Goal: Entertainment & Leisure: Browse casually

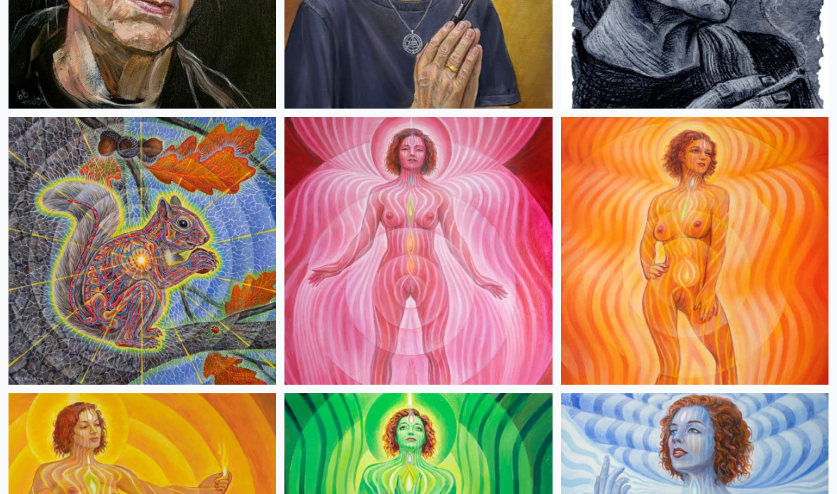
scroll to position [1438, 0]
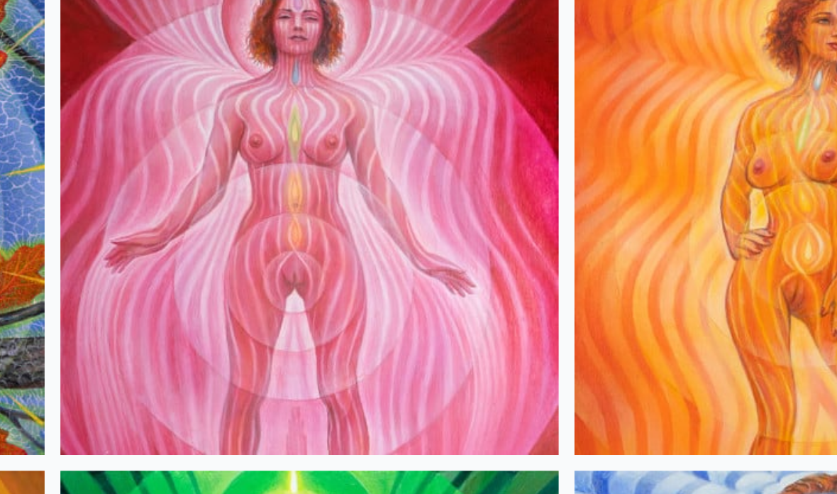
click at [284, 101] on img at bounding box center [417, 234] width 267 height 267
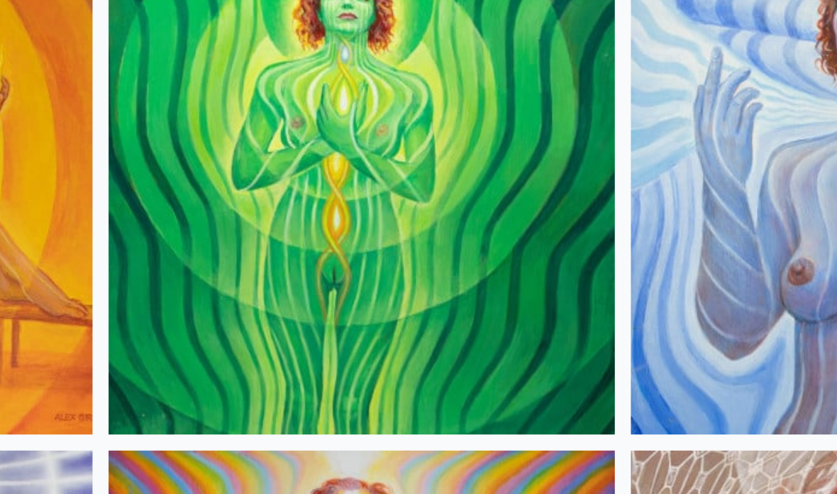
scroll to position [1625, 0]
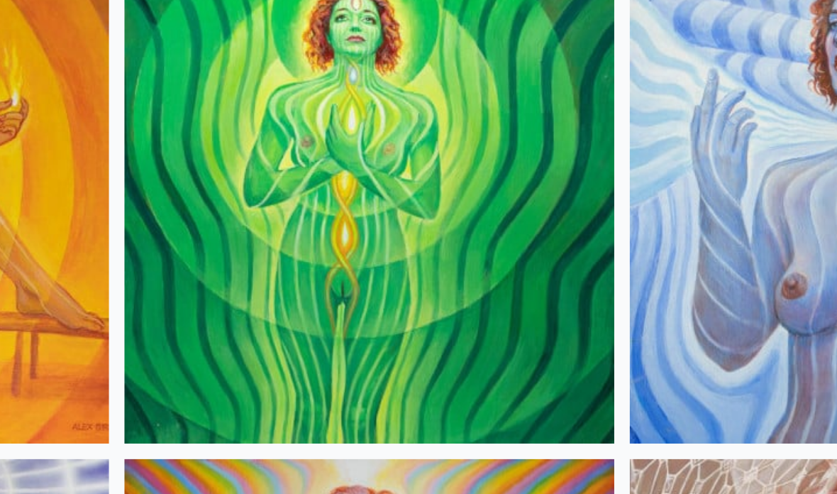
click at [284, 190] on img at bounding box center [417, 323] width 267 height 267
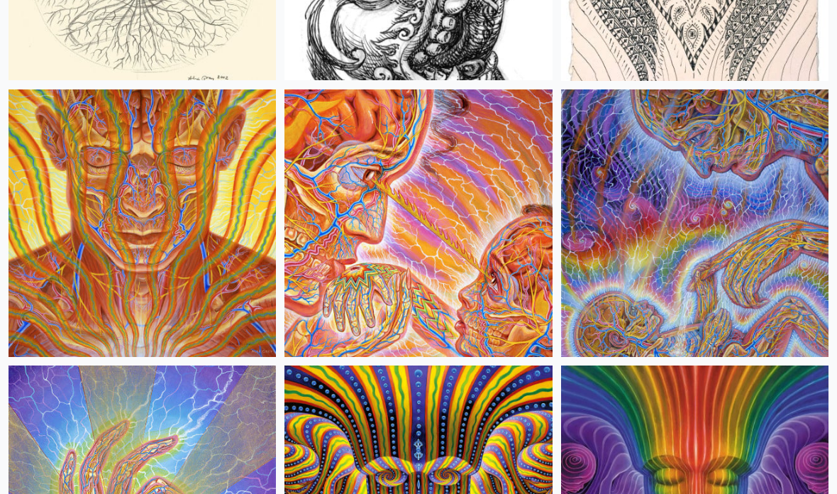
scroll to position [13327, 0]
click at [424, 205] on img at bounding box center [417, 222] width 267 height 267
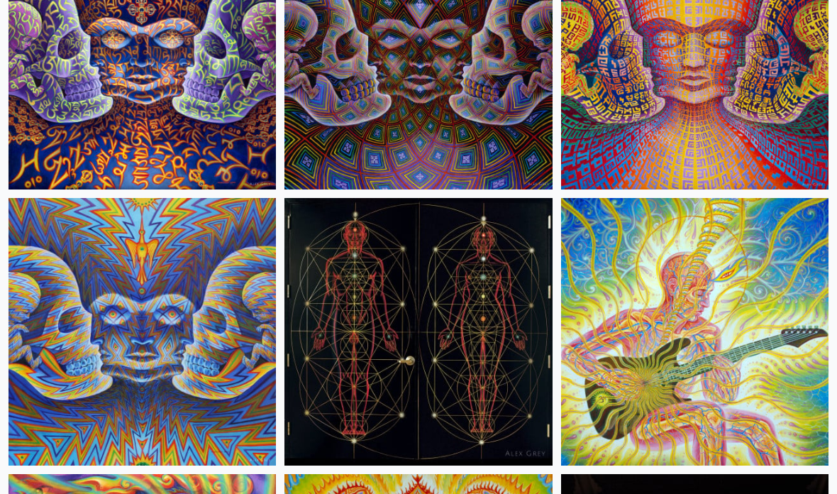
scroll to position [12115, 0]
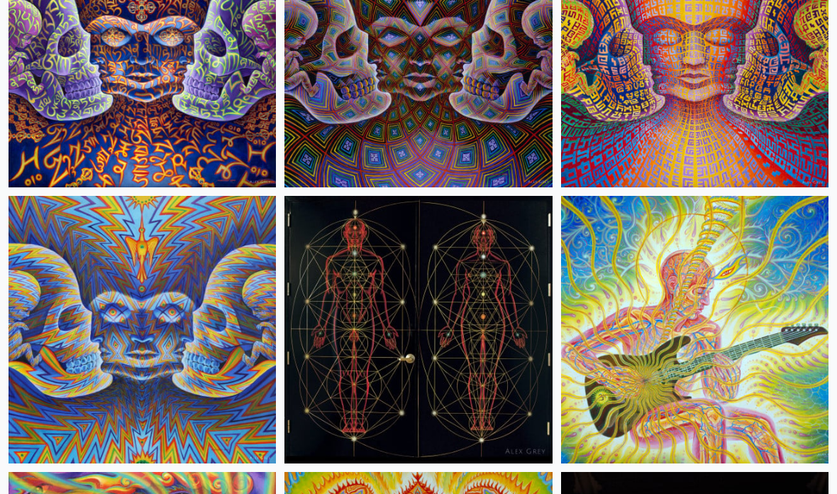
click at [703, 323] on img at bounding box center [694, 329] width 267 height 267
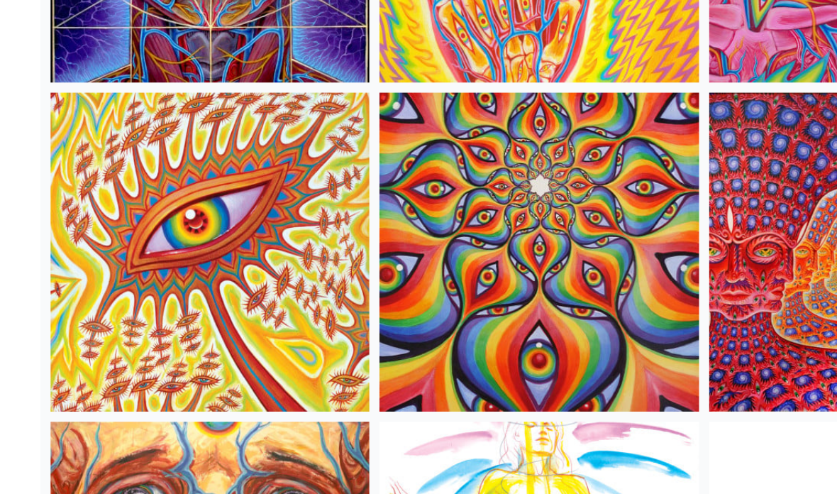
scroll to position [10236, 0]
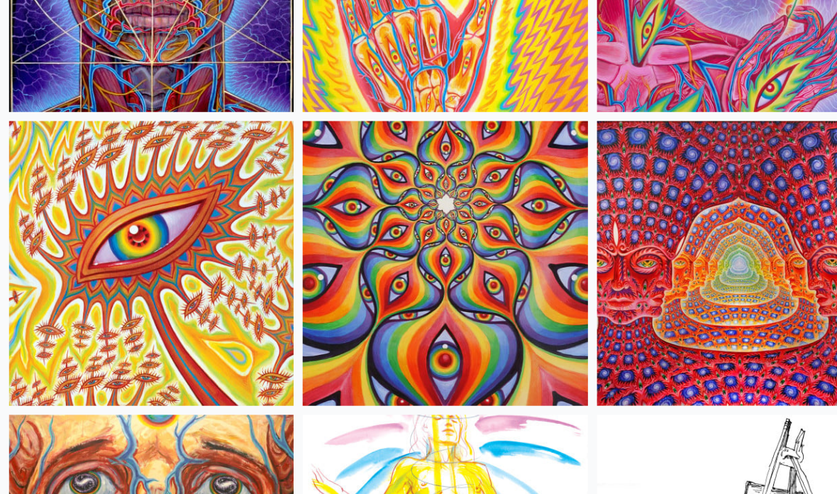
click at [94, 251] on img at bounding box center [142, 276] width 267 height 267
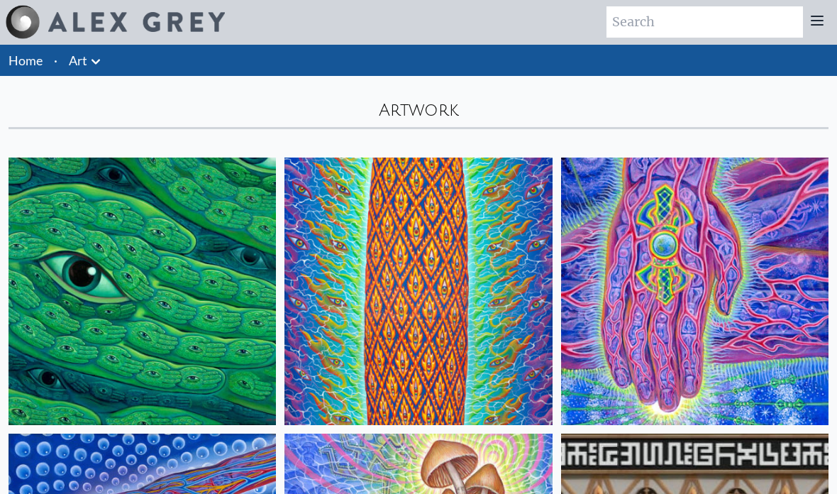
scroll to position [0, 0]
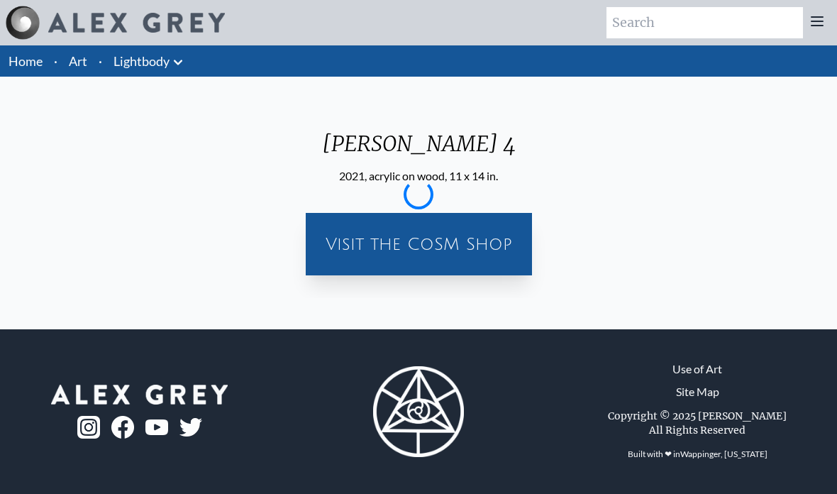
scroll to position [0, 123]
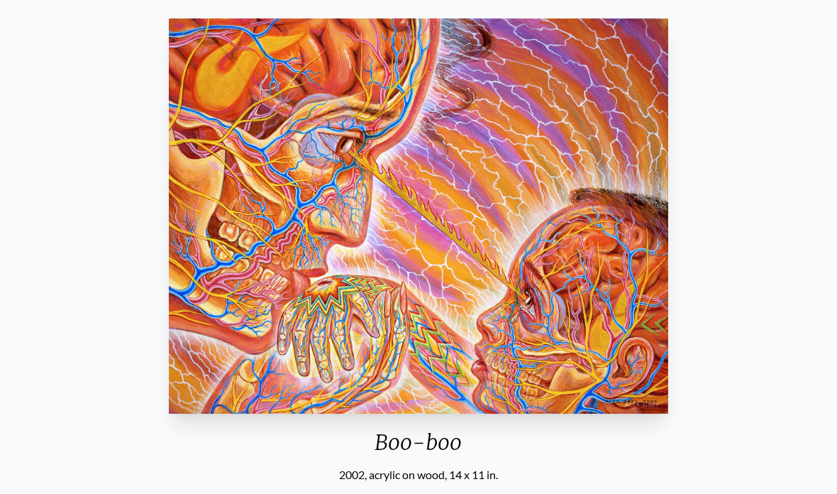
scroll to position [89, 0]
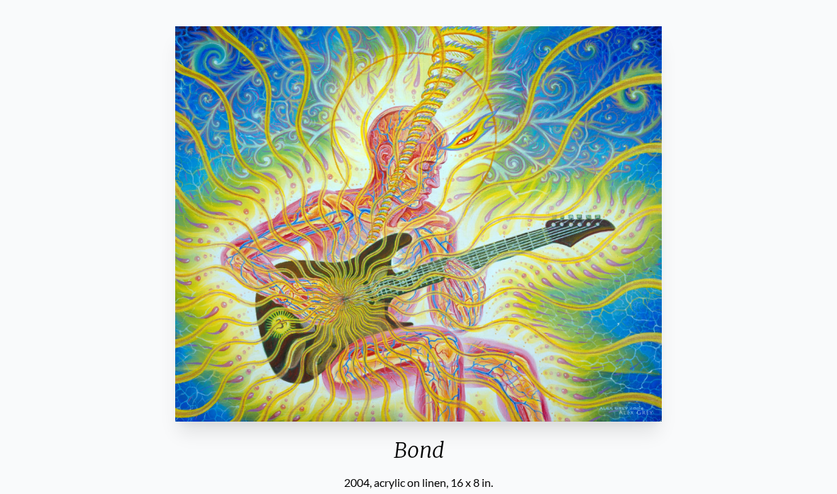
scroll to position [83, 0]
